Goal: Transaction & Acquisition: Purchase product/service

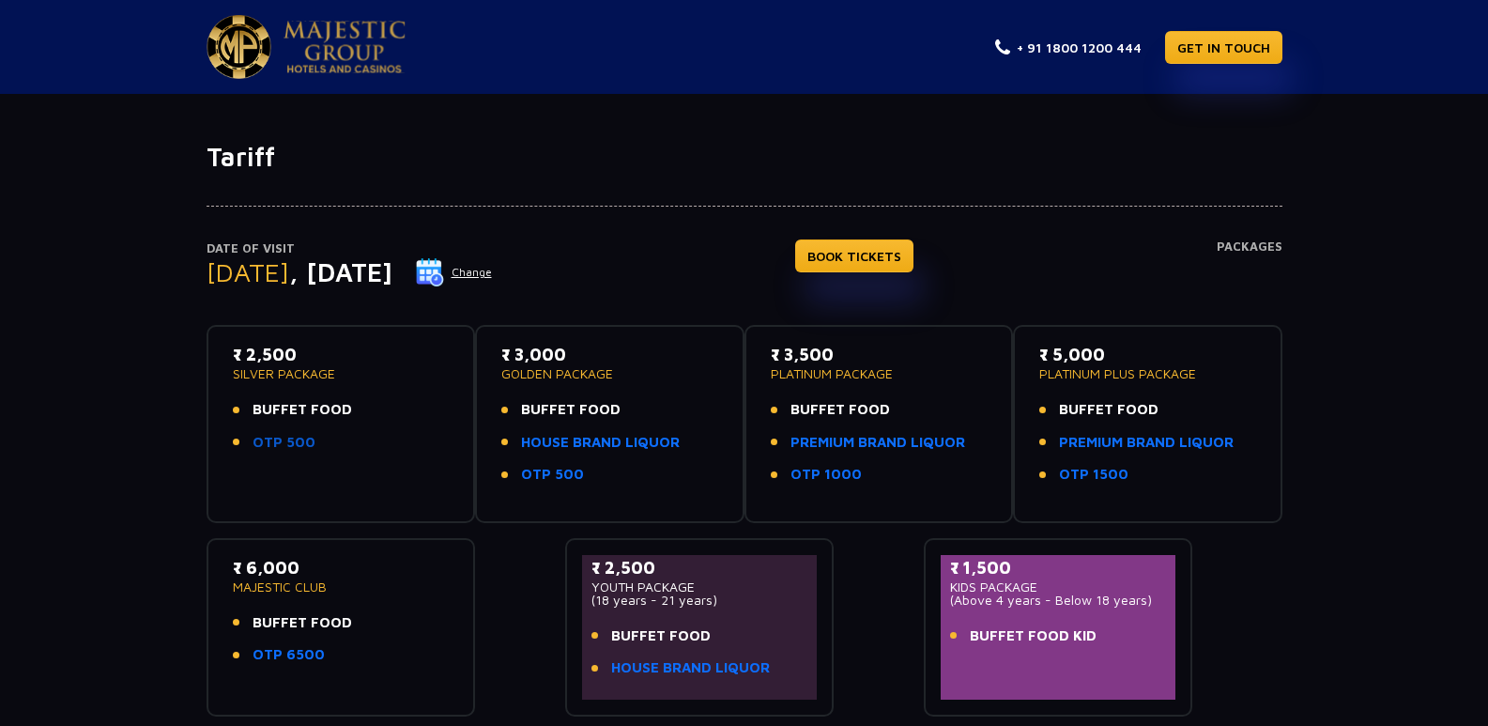
click at [297, 439] on link "OTP 500" at bounding box center [284, 443] width 63 height 22
click at [493, 270] on button "Change" at bounding box center [454, 272] width 78 height 30
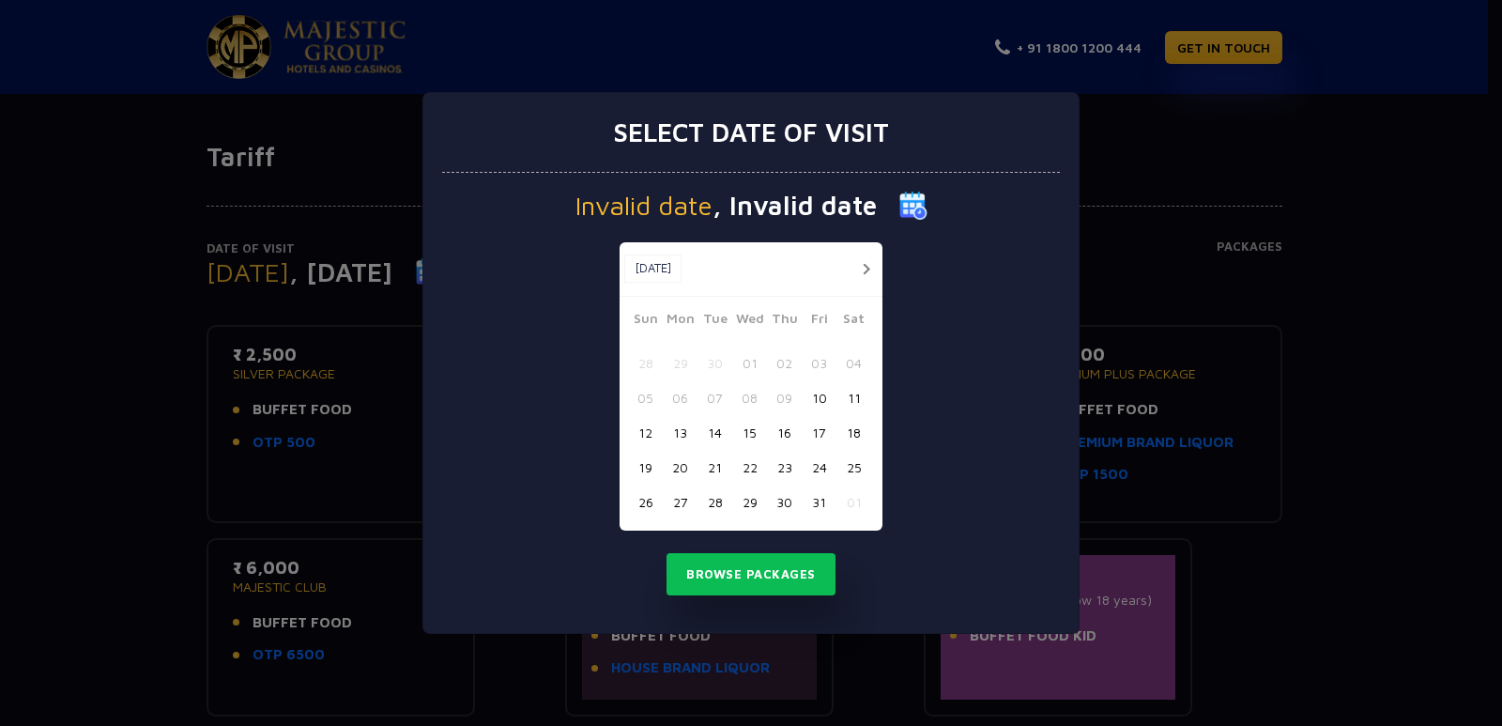
click at [858, 465] on button "25" at bounding box center [854, 467] width 35 height 35
click at [759, 581] on button "Browse Packages" at bounding box center [751, 574] width 169 height 43
click at [740, 568] on button "Browse Packages" at bounding box center [751, 574] width 169 height 43
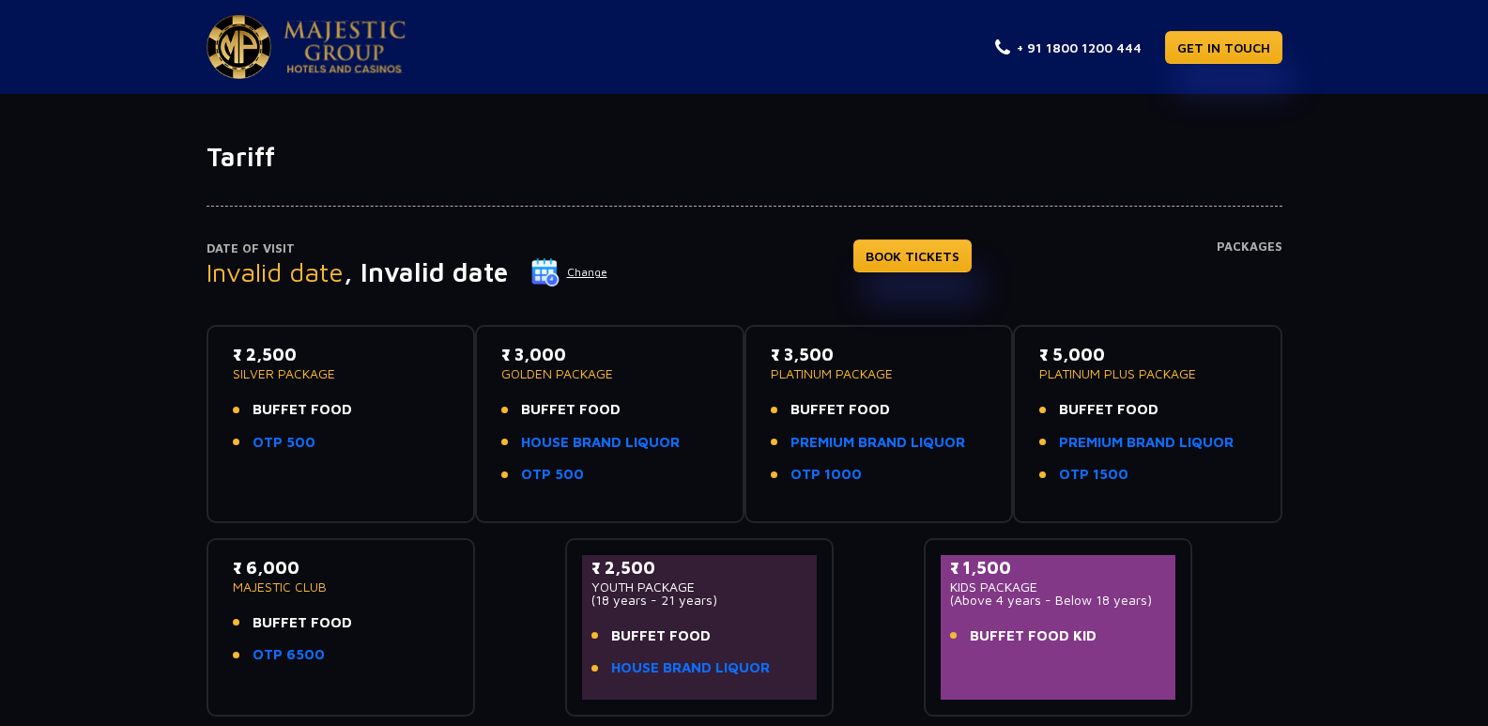
click at [584, 273] on button "Change" at bounding box center [570, 272] width 78 height 30
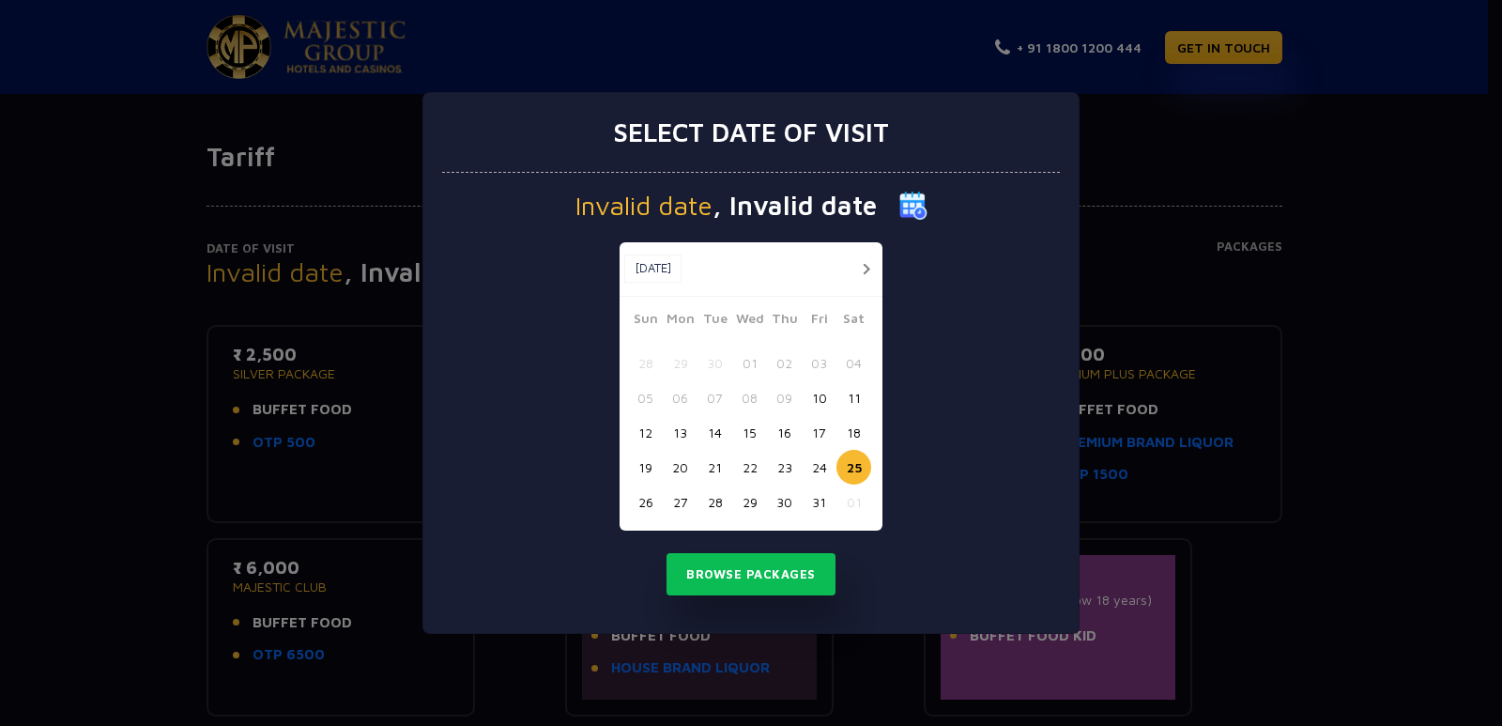
click at [644, 502] on button "26" at bounding box center [645, 502] width 35 height 35
click at [738, 578] on button "Browse Packages" at bounding box center [751, 574] width 169 height 43
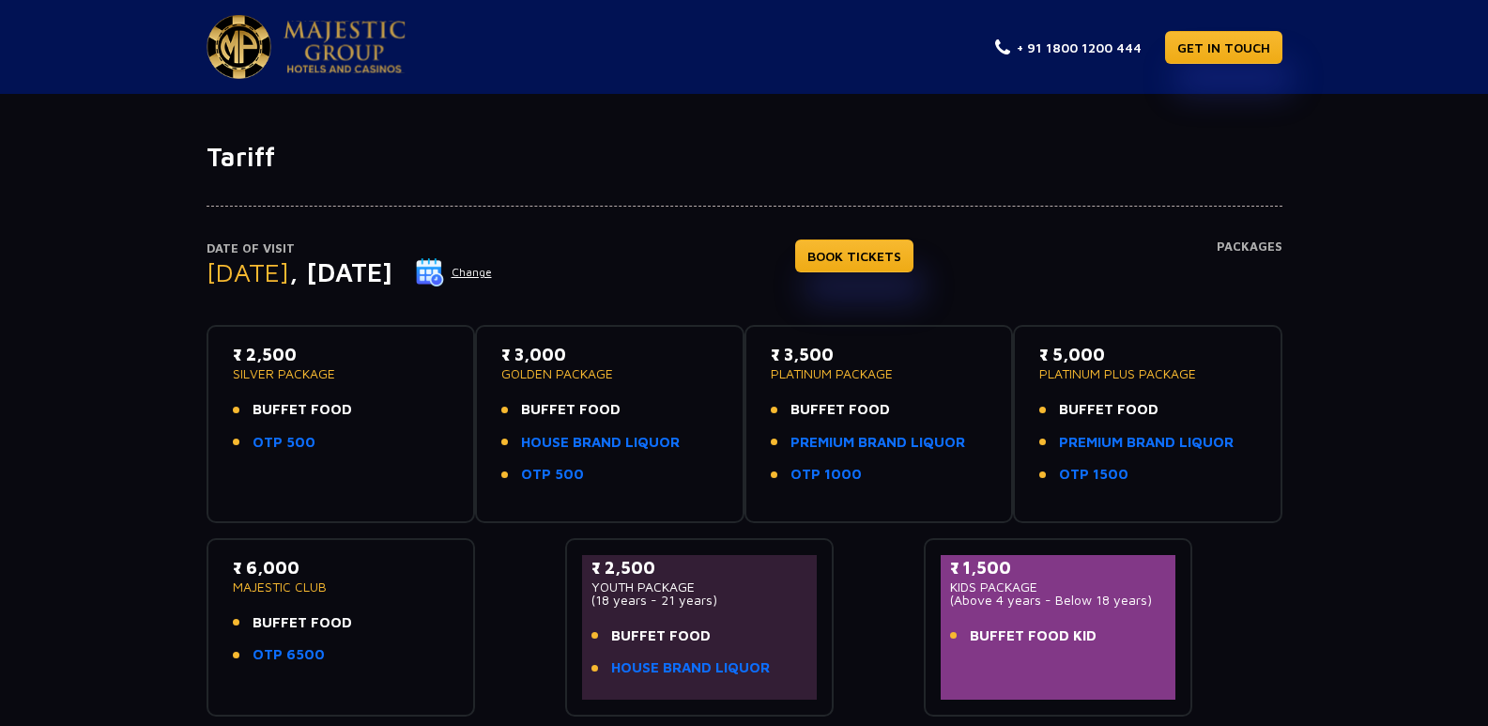
click at [493, 276] on button "Change" at bounding box center [454, 272] width 78 height 30
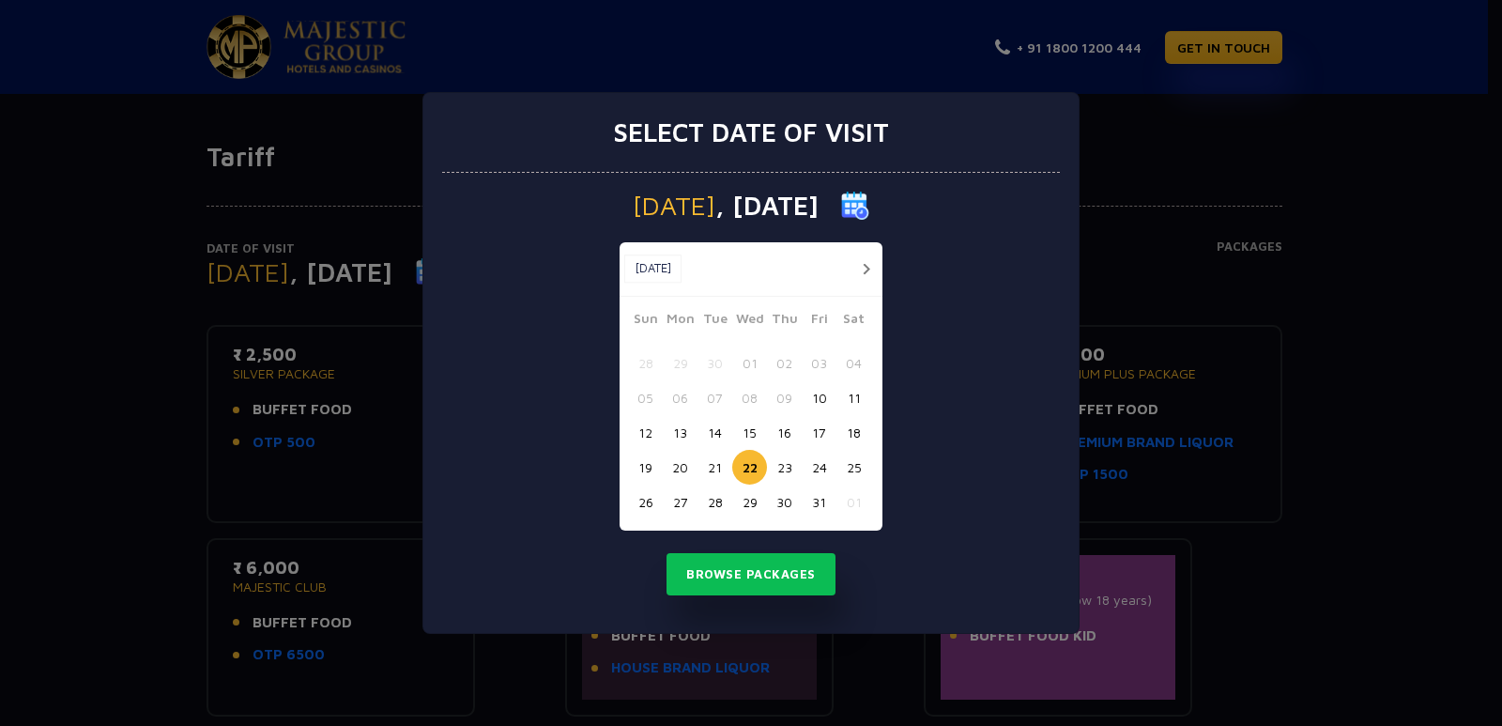
click at [788, 469] on button "23" at bounding box center [784, 467] width 35 height 35
click at [771, 580] on button "Browse Packages" at bounding box center [751, 574] width 169 height 43
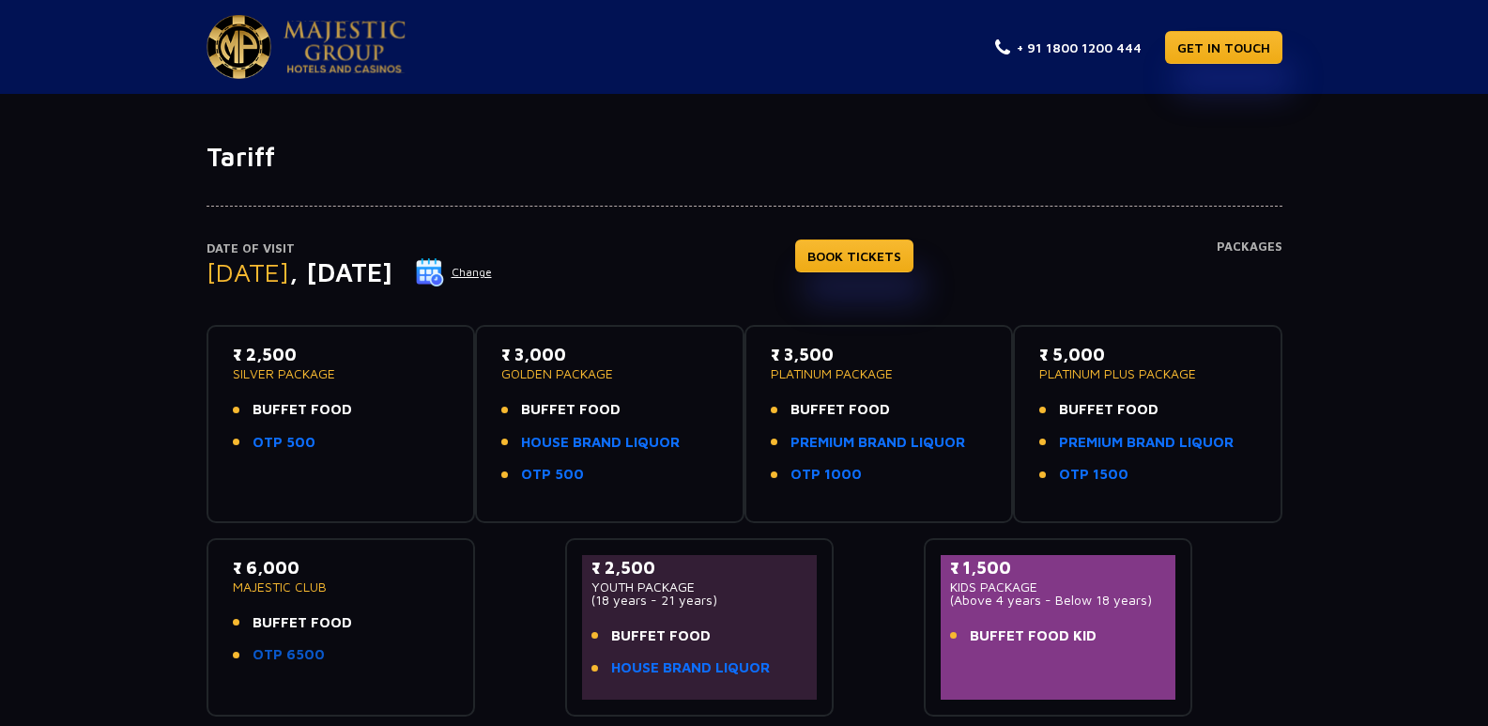
click at [292, 659] on link "OTP 6500" at bounding box center [289, 655] width 72 height 22
click at [276, 444] on link "OTP 500" at bounding box center [284, 443] width 63 height 22
